Goal: Find specific page/section: Find specific page/section

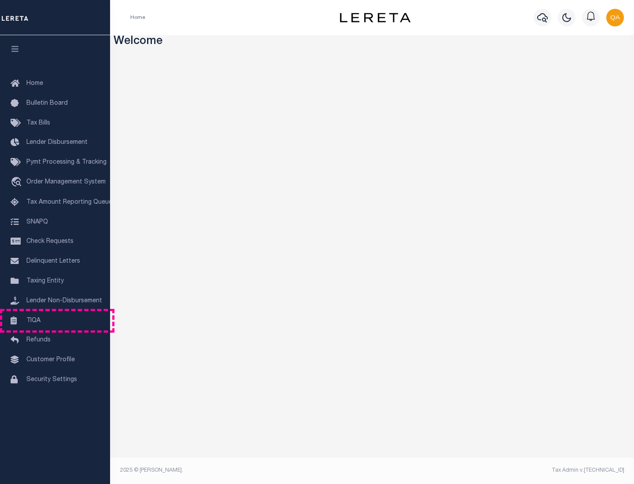
click at [55, 321] on link "TIQA" at bounding box center [55, 321] width 110 height 20
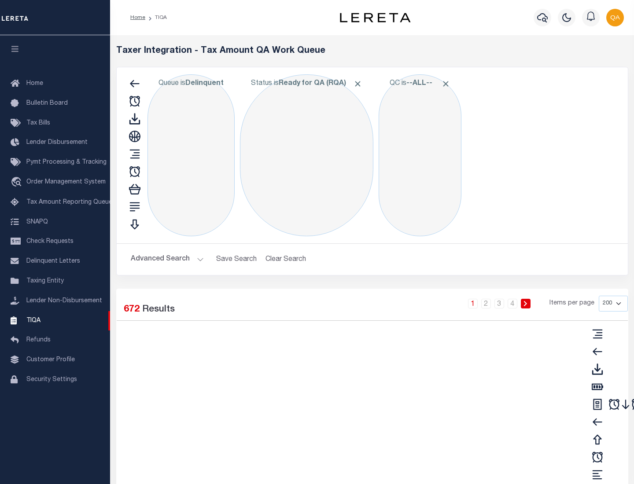
select select "200"
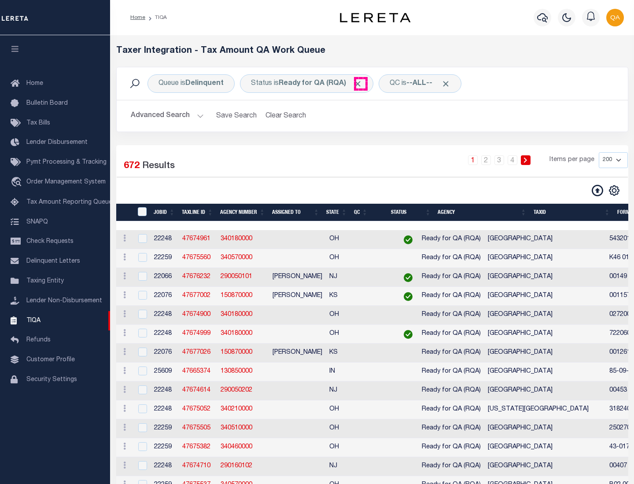
click at [361, 84] on span "Click to Remove" at bounding box center [357, 83] width 9 height 9
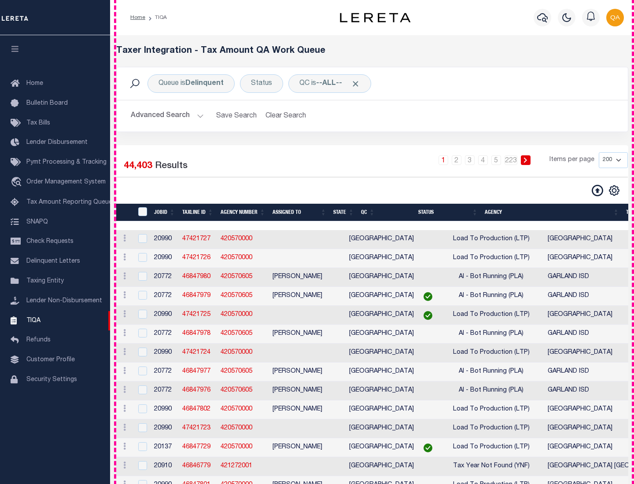
scroll to position [1881, 0]
